Goal: Task Accomplishment & Management: Use online tool/utility

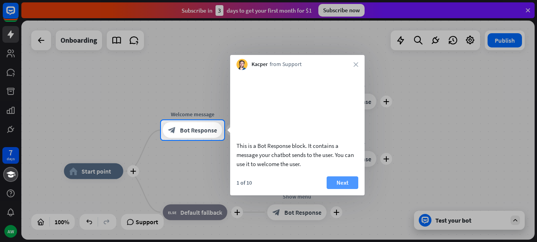
click at [345, 189] on button "Next" at bounding box center [343, 182] width 32 height 13
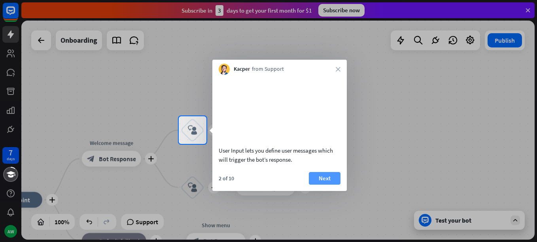
click at [330, 185] on button "Next" at bounding box center [325, 178] width 32 height 13
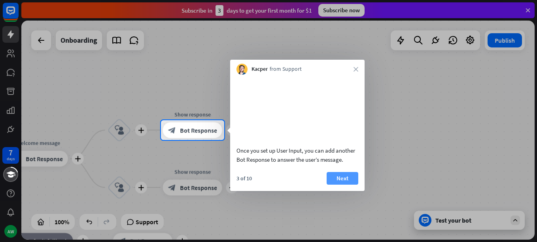
click at [330, 185] on button "Next" at bounding box center [343, 178] width 32 height 13
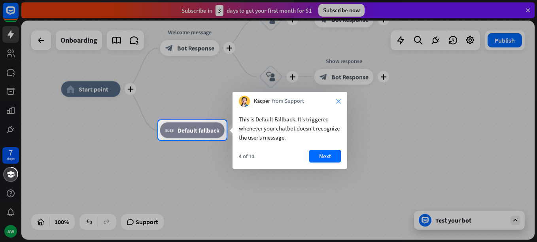
click at [340, 102] on icon "close" at bounding box center [338, 101] width 5 height 5
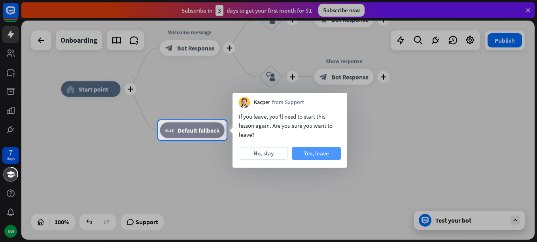
click at [294, 150] on button "Yes, leave" at bounding box center [316, 153] width 49 height 13
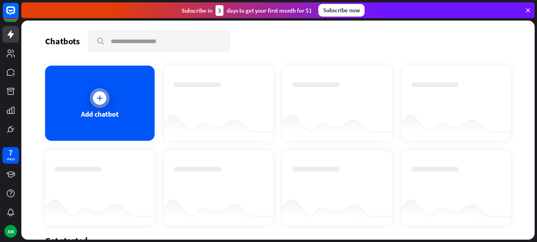
click at [96, 103] on div at bounding box center [99, 97] width 13 height 13
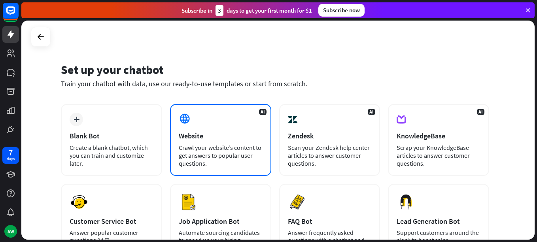
click at [205, 111] on div "AI Website Crawl your website’s content to get answers to popular user question…" at bounding box center [220, 140] width 101 height 72
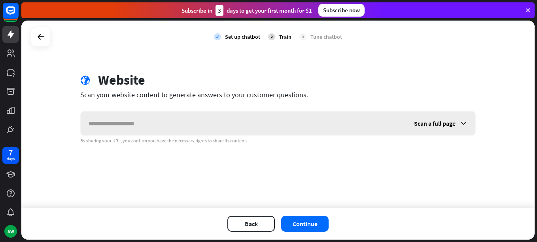
click at [199, 120] on input "text" at bounding box center [244, 124] width 326 height 24
paste input "**********"
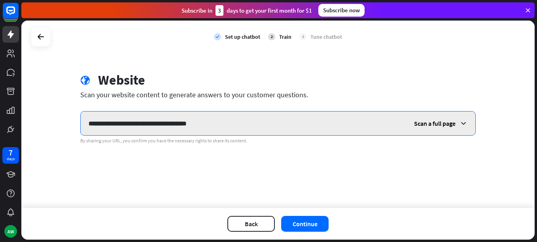
type input "**********"
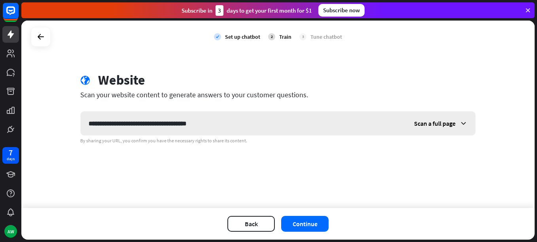
click at [433, 125] on span "Scan a full page" at bounding box center [435, 124] width 42 height 8
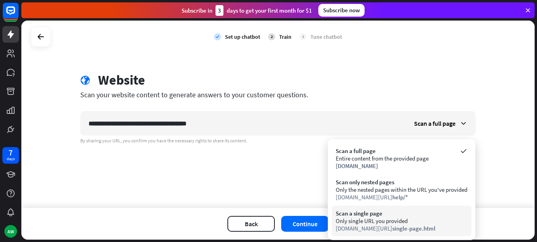
click at [383, 215] on div "Scan a single page" at bounding box center [402, 214] width 132 height 8
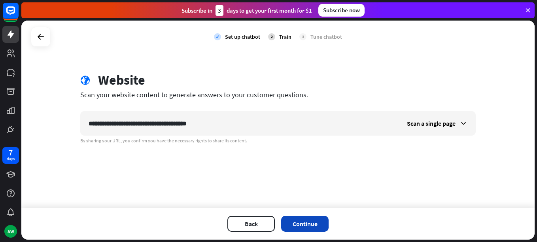
click at [326, 219] on button "Continue" at bounding box center [304, 224] width 47 height 16
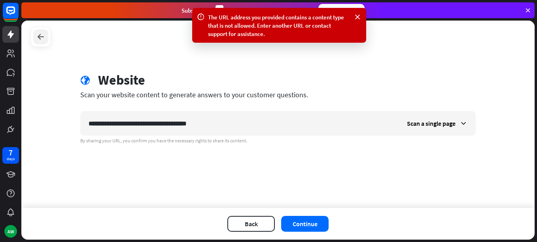
click at [40, 39] on icon at bounding box center [40, 36] width 9 height 9
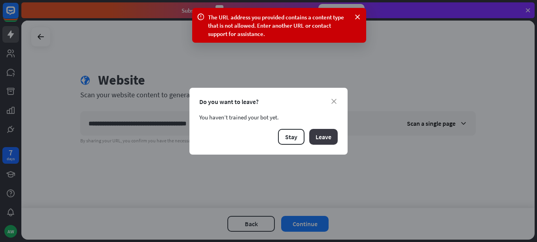
click at [329, 143] on button "Leave" at bounding box center [323, 137] width 28 height 16
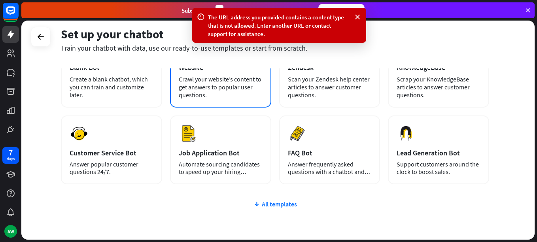
scroll to position [69, 0]
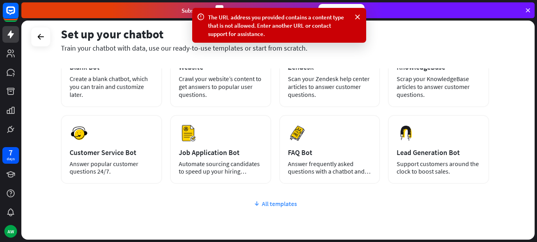
click at [277, 203] on div "All templates" at bounding box center [275, 204] width 429 height 8
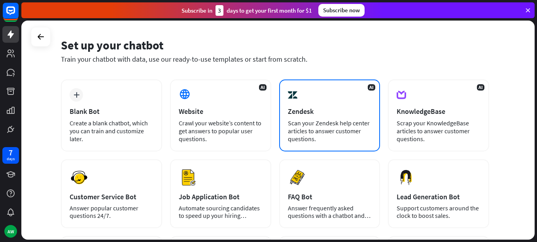
scroll to position [0, 0]
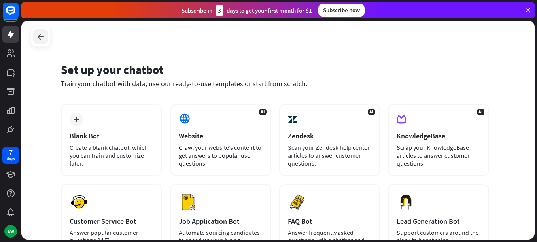
click at [38, 31] on div at bounding box center [40, 36] width 15 height 15
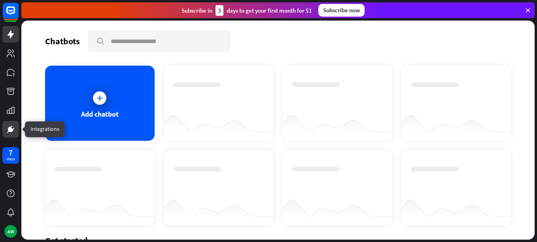
click at [11, 132] on icon at bounding box center [10, 129] width 9 height 9
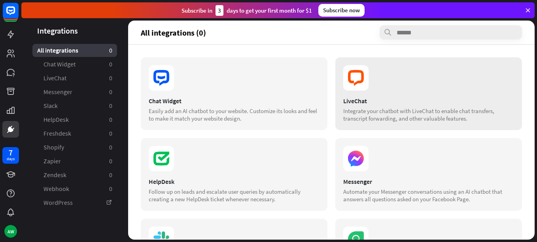
click at [355, 84] on icon at bounding box center [356, 77] width 25 height 25
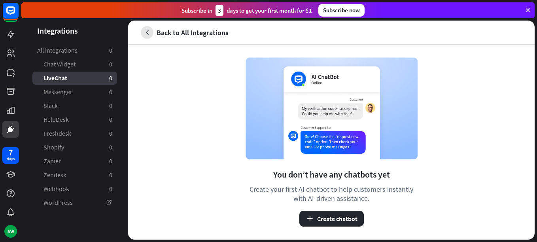
click at [151, 35] on icon "button" at bounding box center [147, 32] width 8 height 8
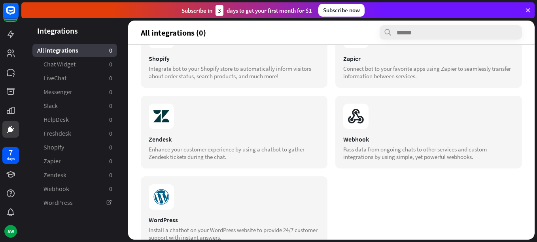
scroll to position [307, 0]
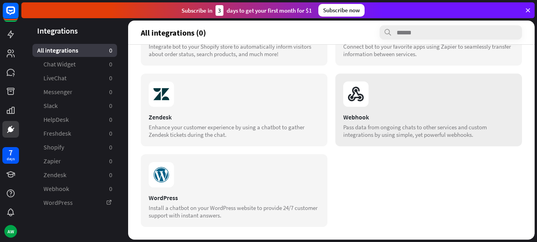
click at [348, 103] on icon at bounding box center [356, 94] width 25 height 25
